Goal: Task Accomplishment & Management: Manage account settings

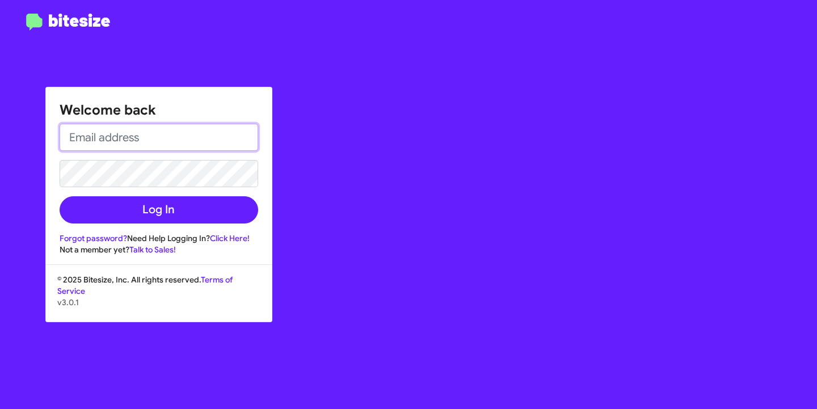
click at [163, 136] on input "email" at bounding box center [159, 137] width 199 height 27
type input "asubasic@myislandcdjr.com"
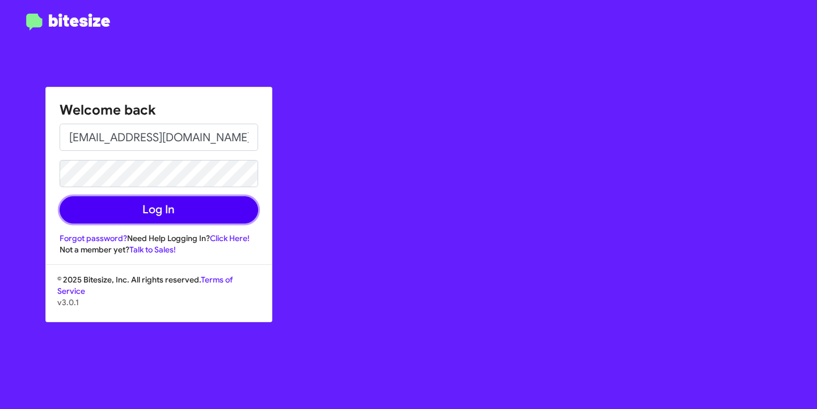
click at [156, 210] on button "Log In" at bounding box center [159, 209] width 199 height 27
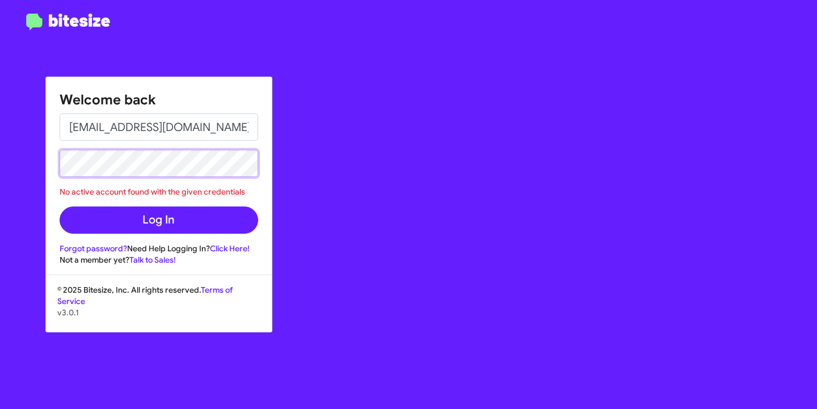
click at [56, 167] on div "Welcome back asubasic@myislandcdjr.com No active account found with the given c…" at bounding box center [159, 171] width 226 height 188
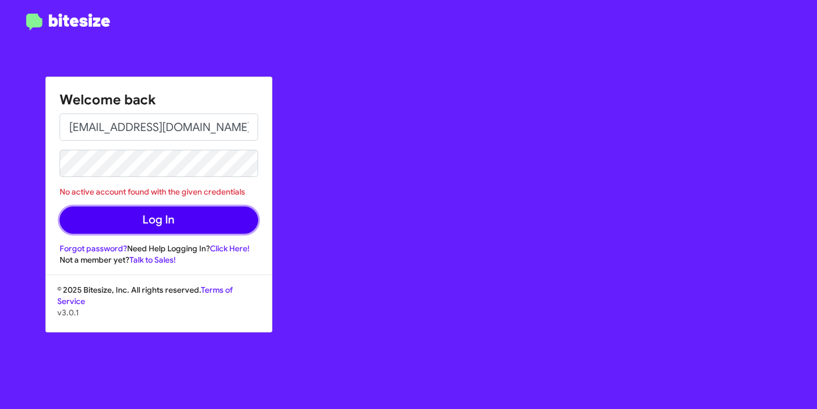
click at [162, 216] on button "Log In" at bounding box center [159, 220] width 199 height 27
